Goal: Check status: Check status

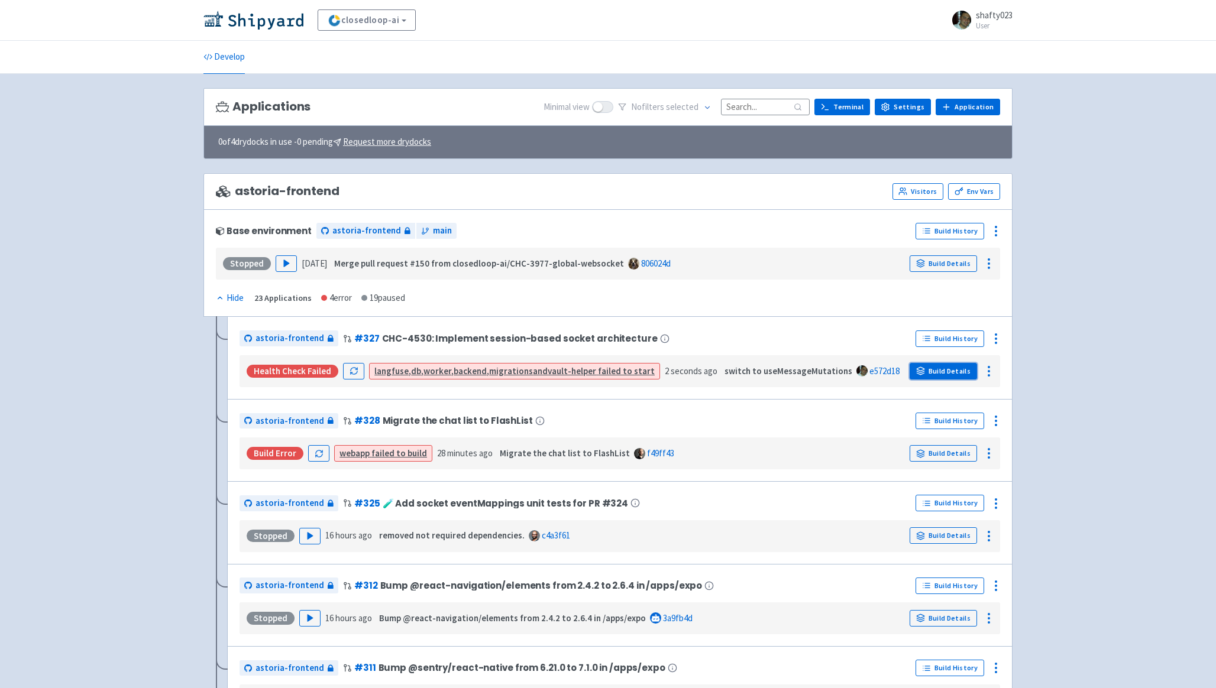
click at [930, 372] on link "Build Details" at bounding box center [943, 371] width 67 height 17
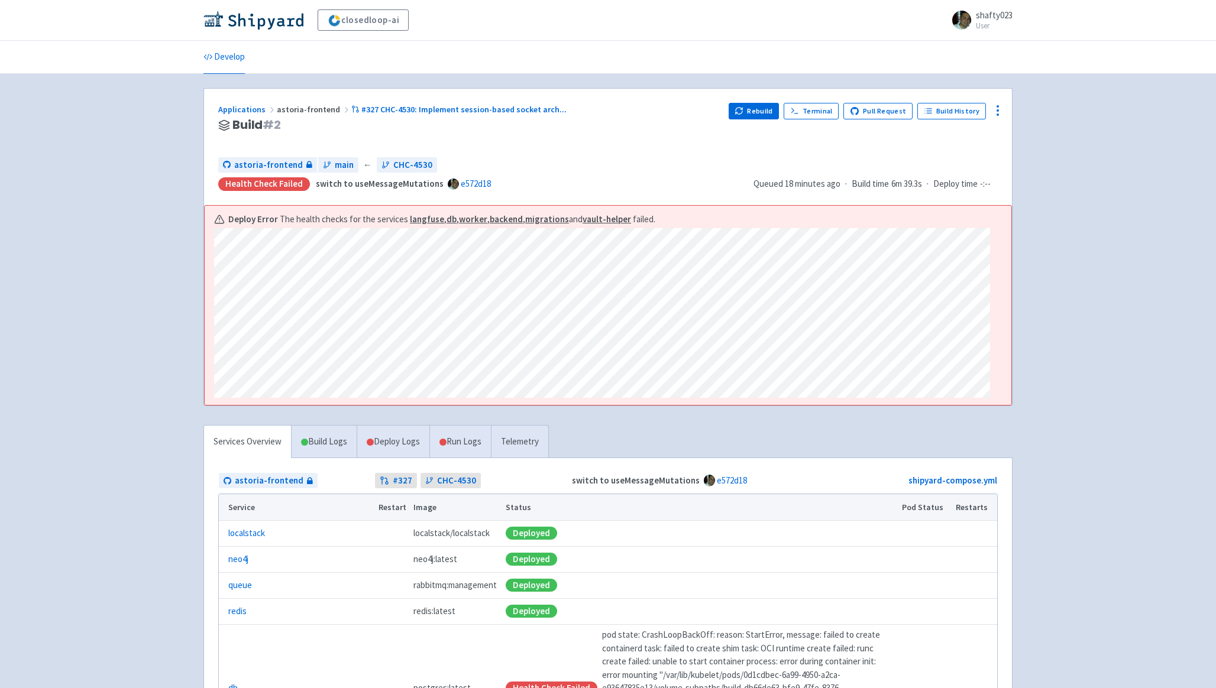
click at [211, 264] on div "Deploy Error The health checks for the services langfuse , db , worker , backen…" at bounding box center [608, 306] width 807 height 200
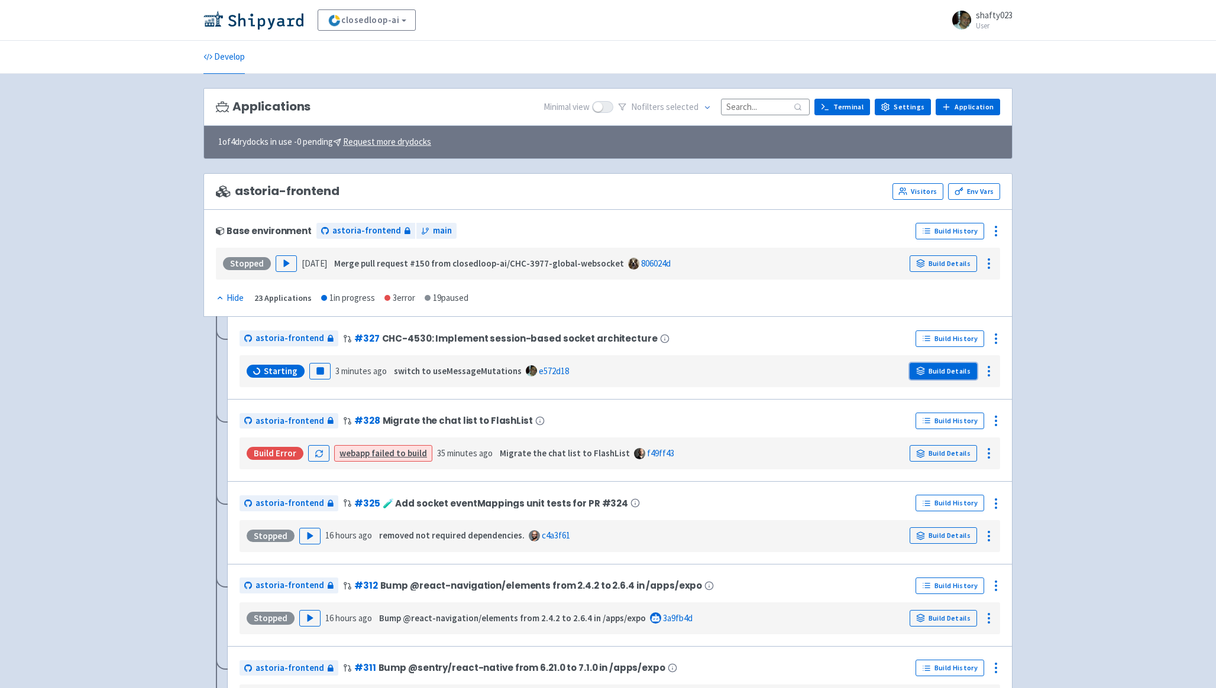
click at [922, 370] on icon at bounding box center [920, 371] width 9 height 9
